Goal: Find specific page/section: Find specific page/section

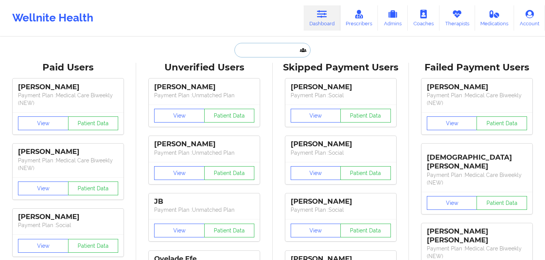
click at [274, 57] on input "text" at bounding box center [272, 50] width 76 height 15
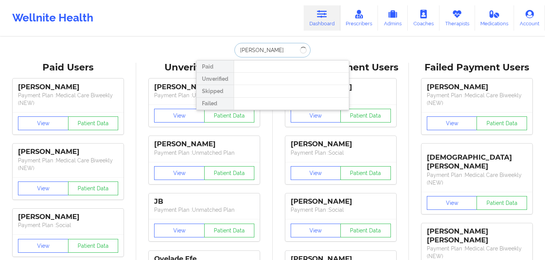
type input "[PERSON_NAME]"
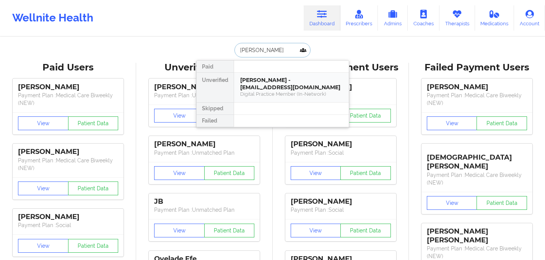
click at [275, 86] on div "[PERSON_NAME] - [EMAIL_ADDRESS][DOMAIN_NAME]" at bounding box center [291, 84] width 103 height 14
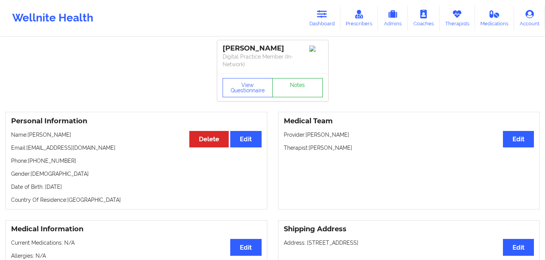
click at [307, 81] on link "Notes" at bounding box center [297, 87] width 50 height 19
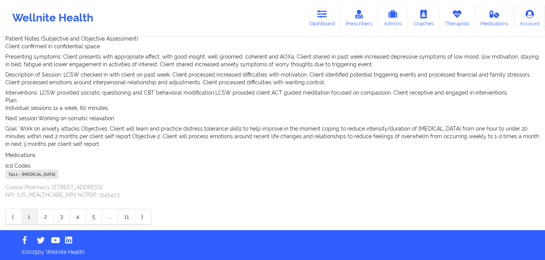
scroll to position [282, 0]
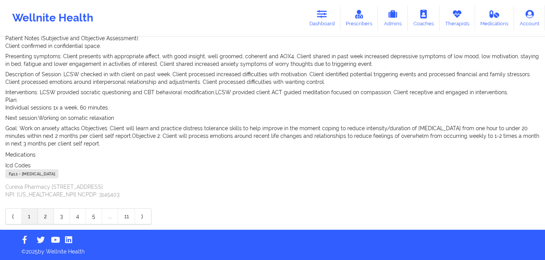
click at [48, 221] on link "2" at bounding box center [46, 215] width 16 height 15
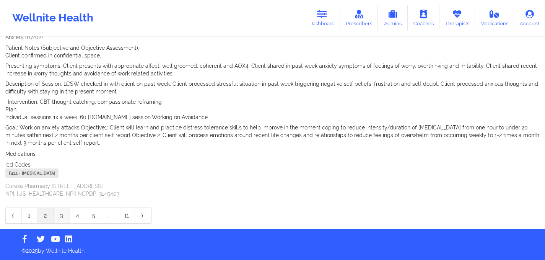
click at [67, 214] on link "3" at bounding box center [62, 215] width 16 height 15
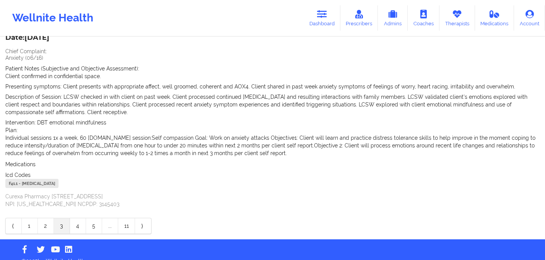
scroll to position [272, 0]
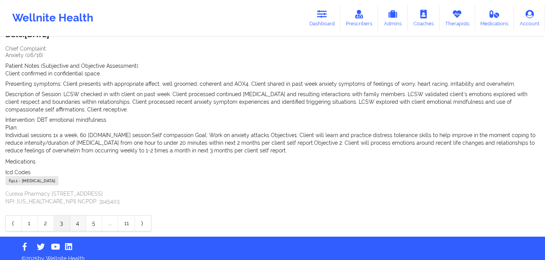
click at [81, 218] on link "4" at bounding box center [78, 222] width 16 height 15
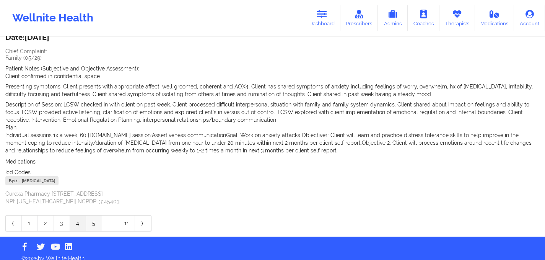
click at [96, 219] on link "5" at bounding box center [94, 222] width 16 height 15
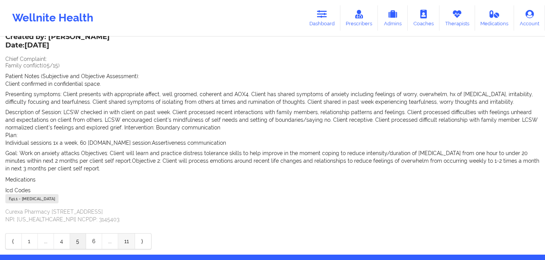
click at [124, 233] on link "11" at bounding box center [126, 240] width 17 height 15
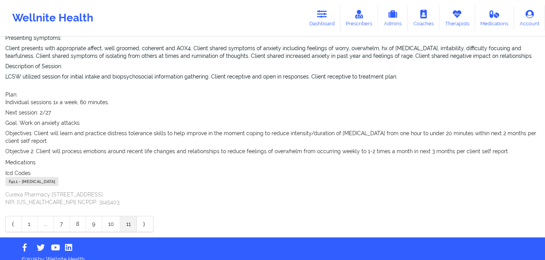
scroll to position [357, 0]
click at [115, 221] on link "10" at bounding box center [111, 223] width 18 height 15
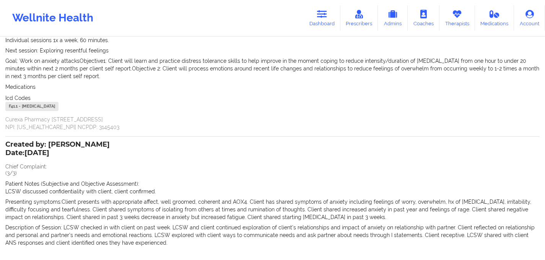
scroll to position [321, 0]
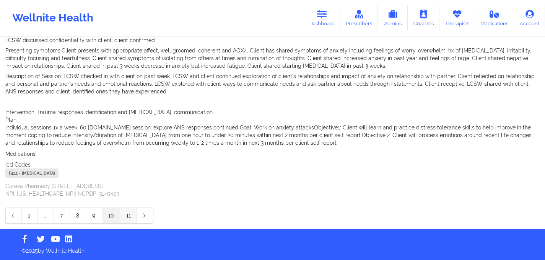
click at [122, 217] on link "11" at bounding box center [128, 215] width 17 height 15
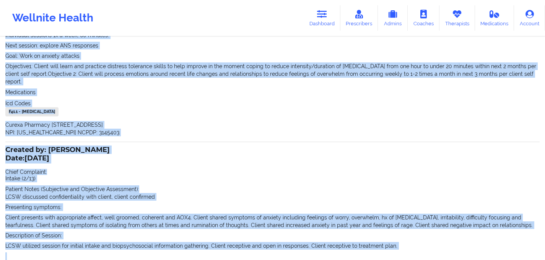
scroll to position [192, 0]
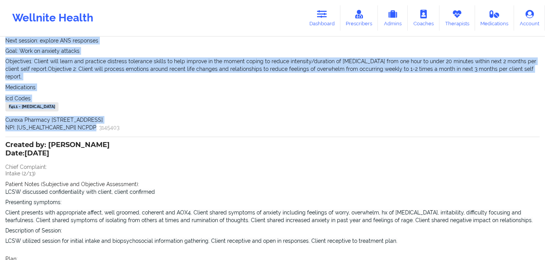
drag, startPoint x: 6, startPoint y: 64, endPoint x: 150, endPoint y: 125, distance: 155.7
click at [150, 125] on div "Created by: [PERSON_NAME] Date: [DATE] Chief Complaint: Anxiety (2/27) Patient …" at bounding box center [272, 15] width 534 height 243
copy div "Chief Complaint: Anxiety (2/27) Patient Notes (Subjective and Objective Assessm…"
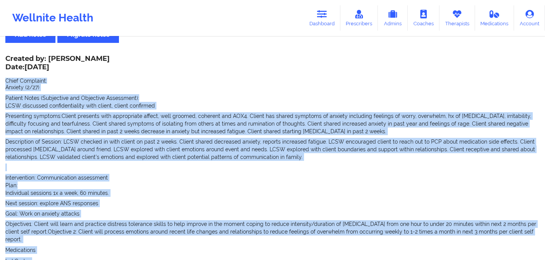
scroll to position [26, 0]
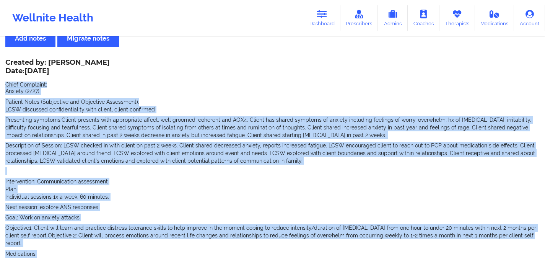
drag, startPoint x: 6, startPoint y: 70, endPoint x: 78, endPoint y: 65, distance: 71.7
click at [78, 65] on div "Created by: [PERSON_NAME] Date: [DATE]" at bounding box center [57, 68] width 104 height 18
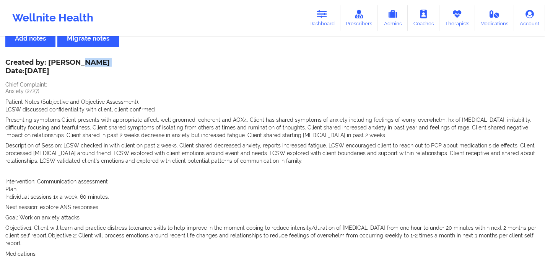
copy div "oiko"
click at [74, 81] on div "Created by: [PERSON_NAME] Date: [DATE] Chief Complaint: Anxiety (2/27) Patient …" at bounding box center [272, 179] width 534 height 238
drag, startPoint x: 7, startPoint y: 70, endPoint x: 60, endPoint y: 70, distance: 53.6
click at [60, 70] on p "Date: [DATE]" at bounding box center [57, 71] width 104 height 10
copy p "Date: [DATE]"
